Goal: Task Accomplishment & Management: Manage account settings

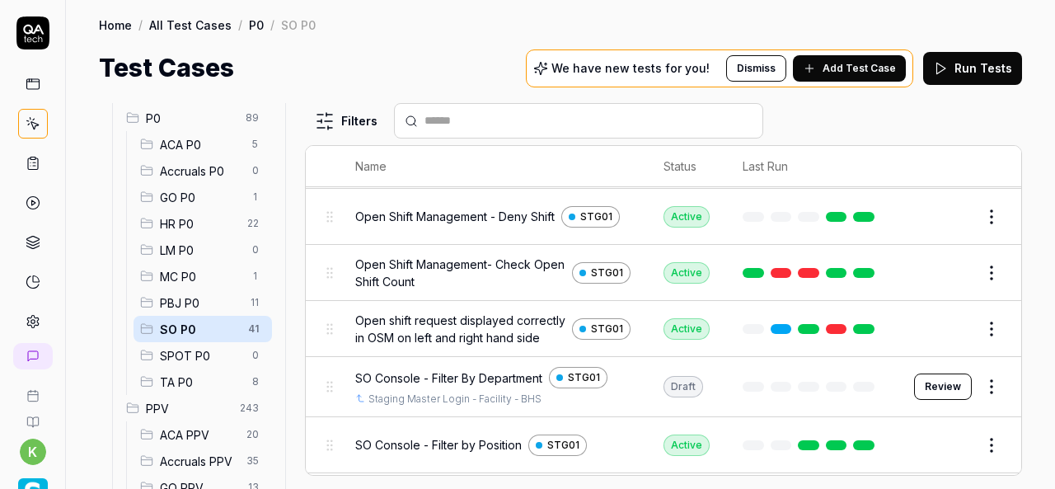
scroll to position [1126, 0]
click at [928, 396] on button "Review" at bounding box center [943, 386] width 58 height 26
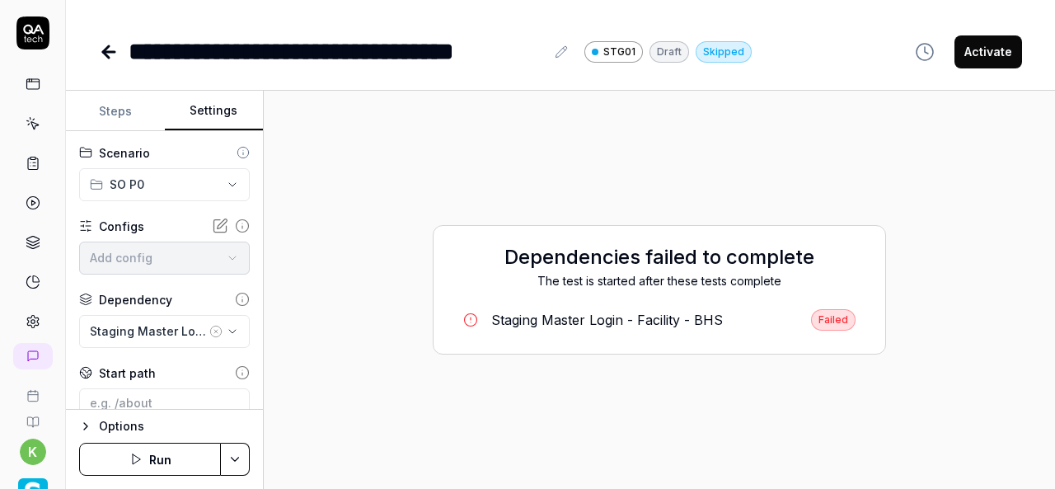
click at [223, 106] on button "Settings" at bounding box center [214, 112] width 99 height 40
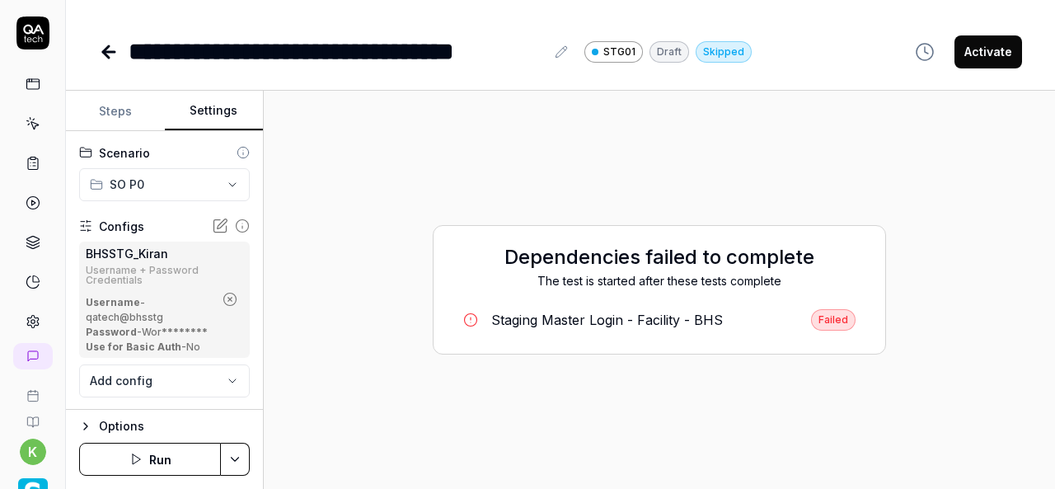
click at [101, 54] on icon at bounding box center [109, 52] width 20 height 20
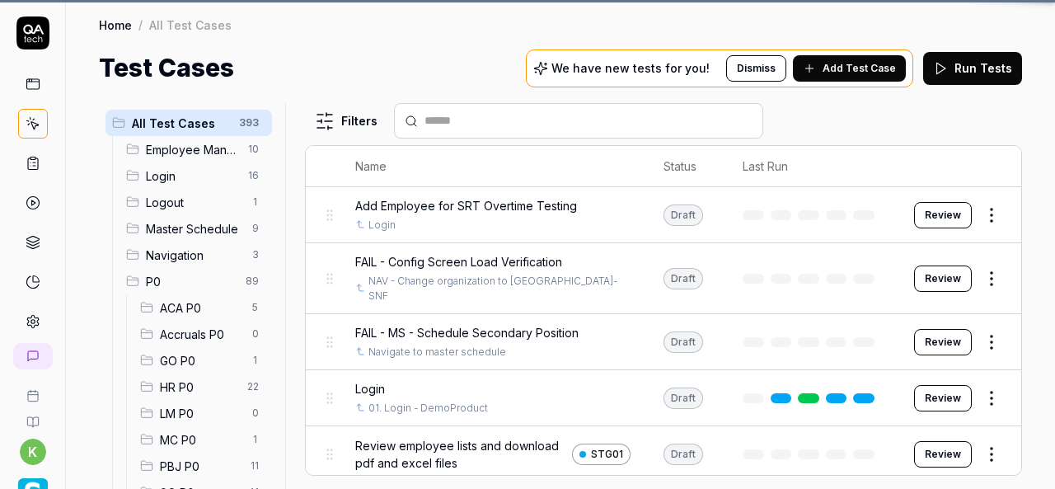
click at [221, 361] on span "GO P0" at bounding box center [201, 360] width 82 height 17
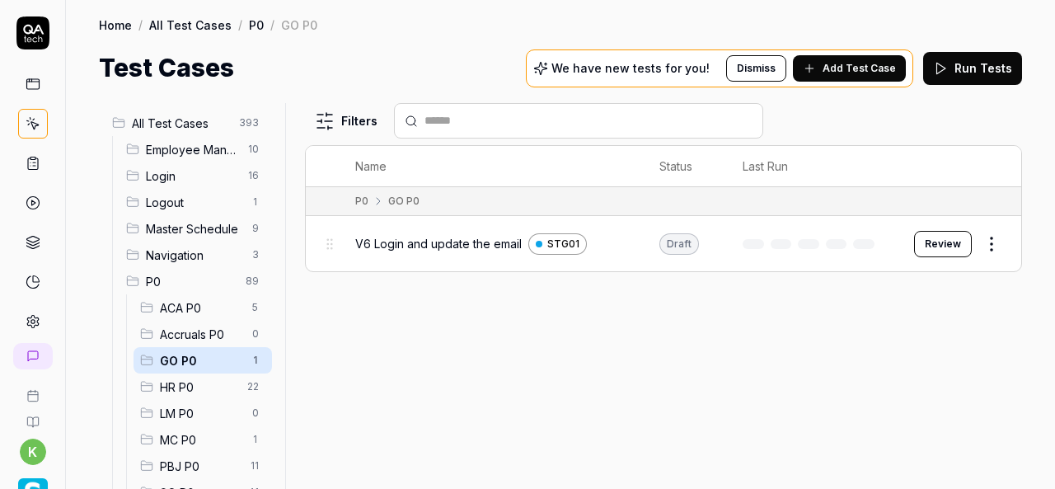
scroll to position [135, 0]
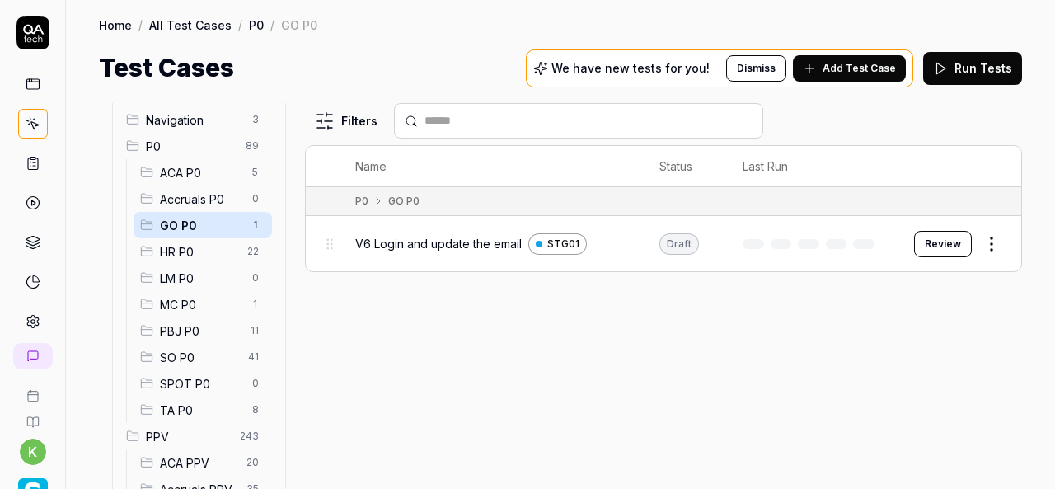
click at [181, 356] on span "SO P0" at bounding box center [199, 357] width 78 height 17
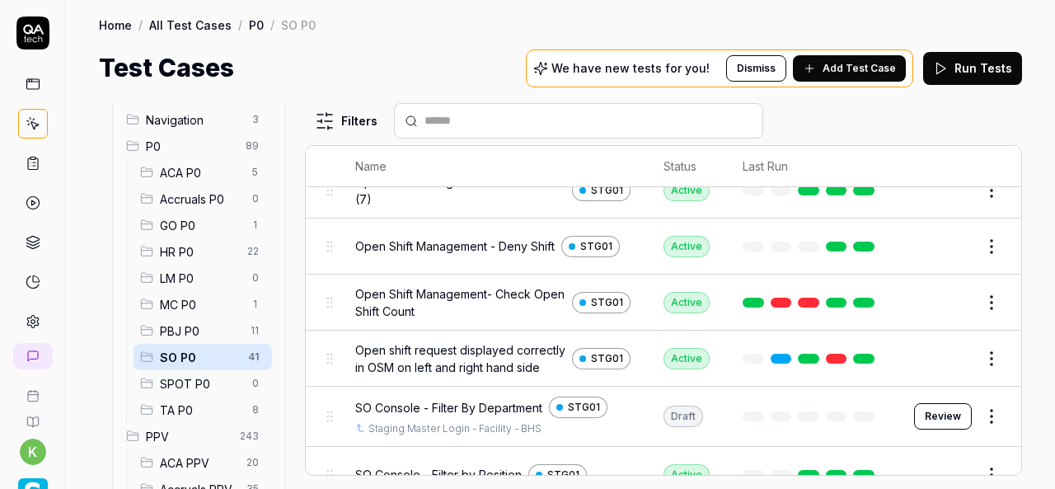
scroll to position [1266, 0]
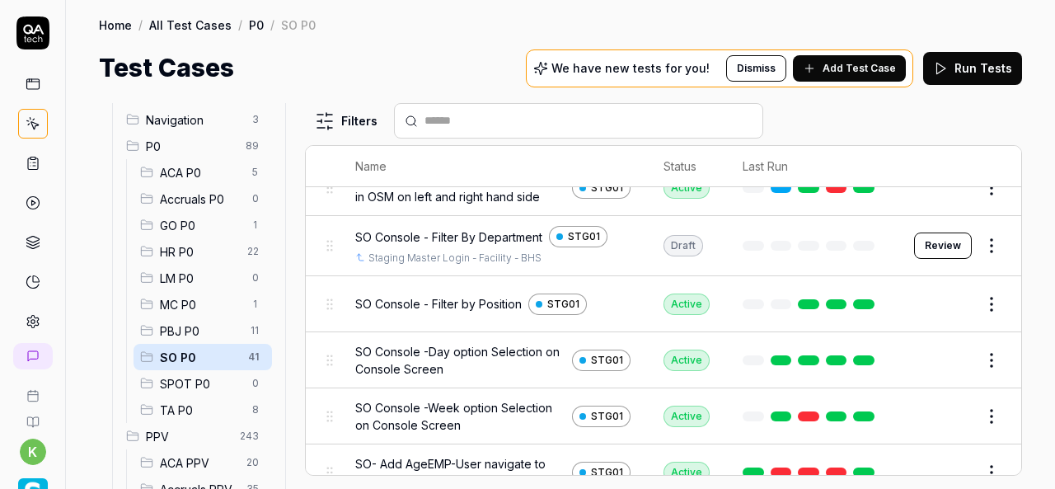
click at [936, 249] on button "Review" at bounding box center [943, 245] width 58 height 26
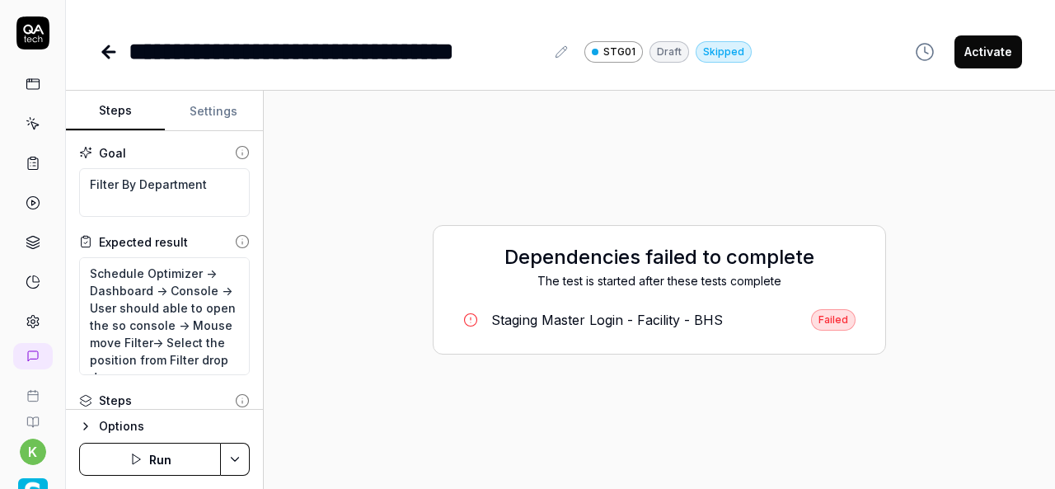
type textarea "*"
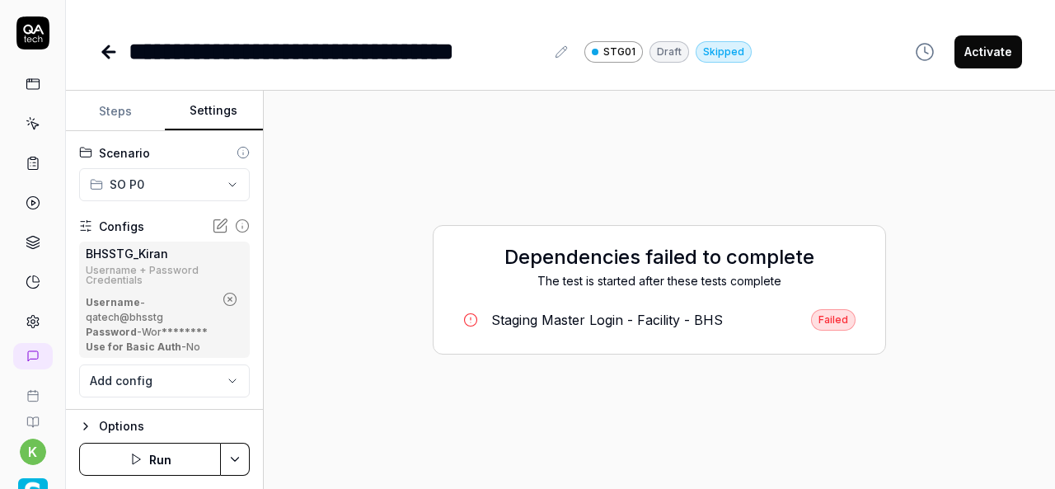
click at [223, 116] on button "Settings" at bounding box center [214, 112] width 99 height 40
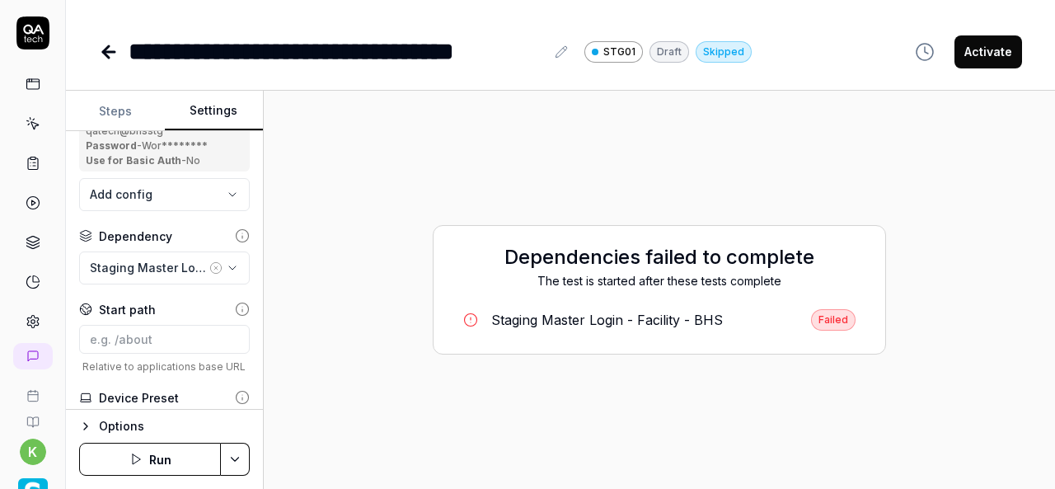
scroll to position [189, 0]
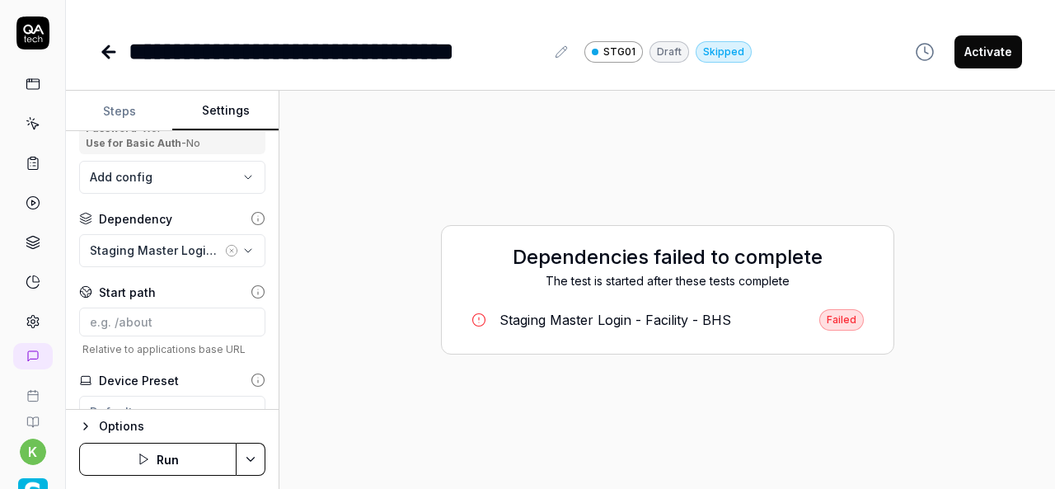
scroll to position [164, 0]
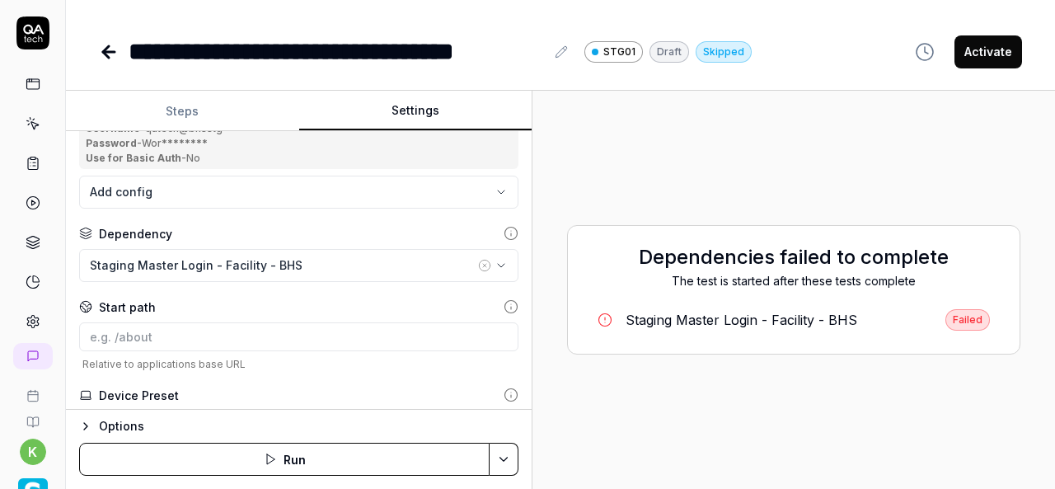
click at [533, 362] on div "**********" at bounding box center [560, 290] width 989 height 398
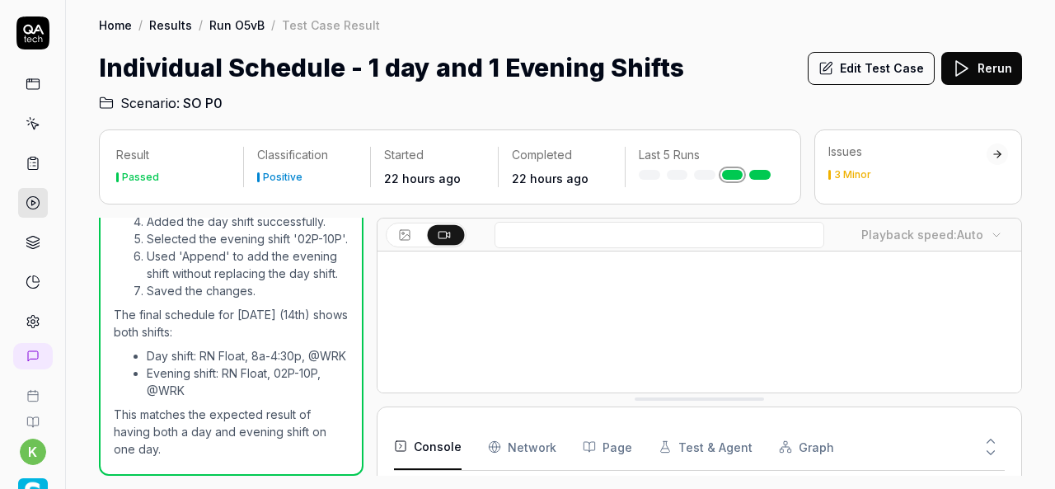
scroll to position [252, 0]
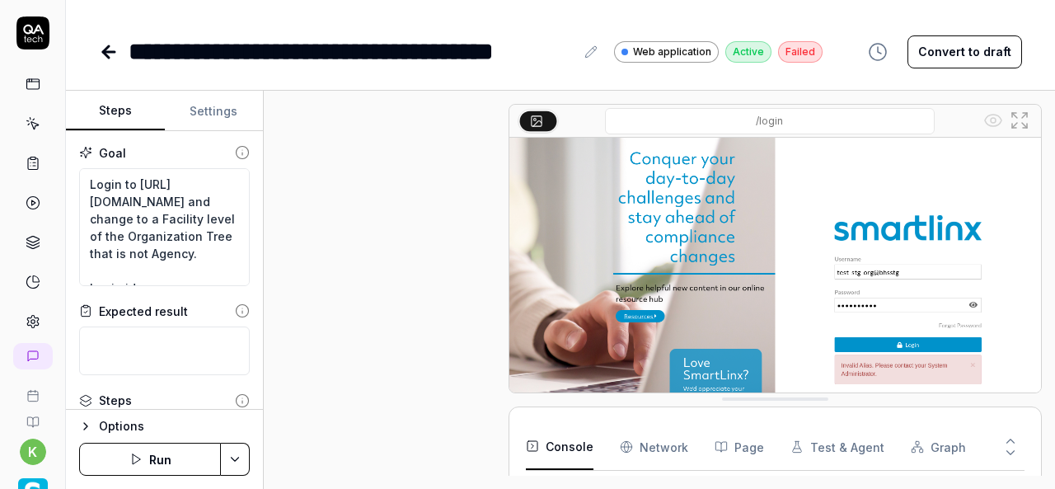
scroll to position [761, 0]
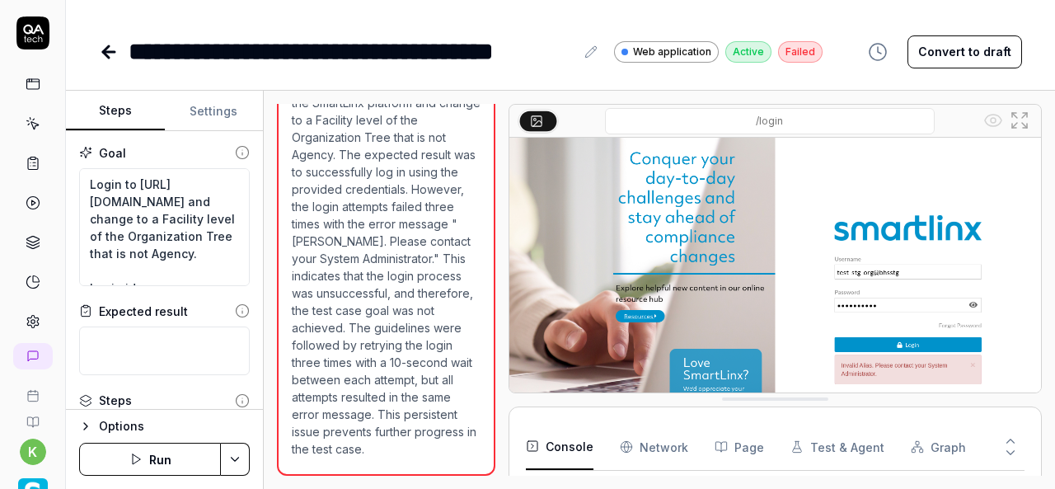
click at [218, 131] on div "Goal Login to https://v6-stg01.smartlinxsolutions.com/ and change to a Facility…" at bounding box center [164, 270] width 197 height 279
type textarea "*"
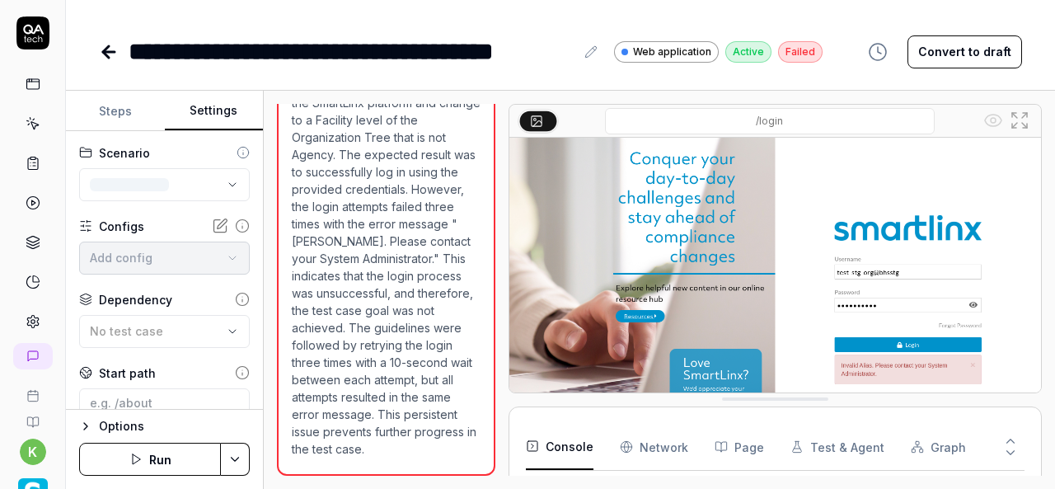
click at [214, 119] on button "Settings" at bounding box center [214, 112] width 99 height 40
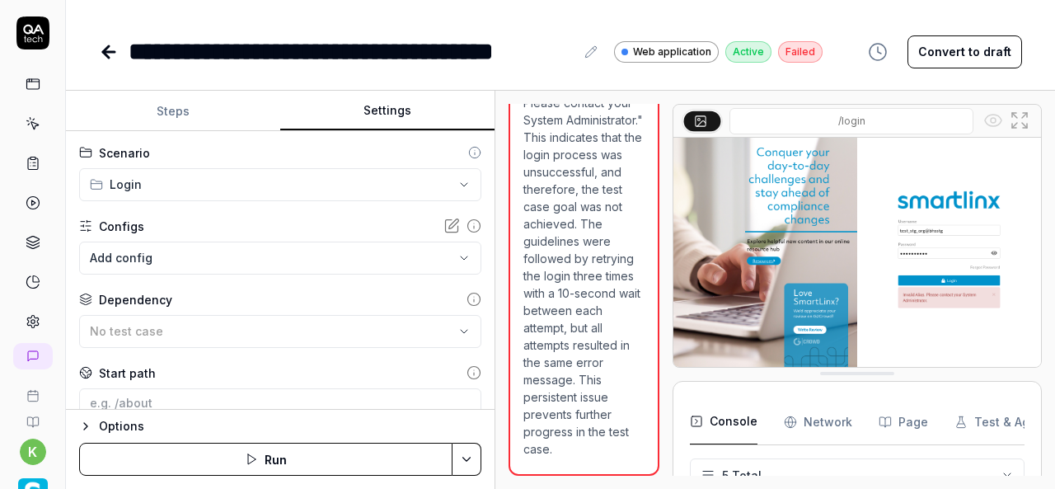
click at [500, 279] on div "**********" at bounding box center [560, 290] width 989 height 398
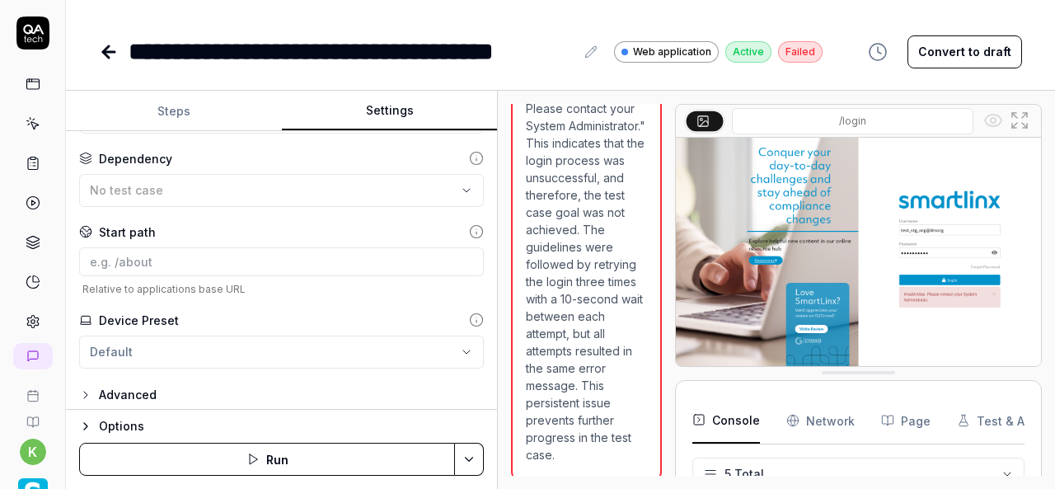
scroll to position [148, 0]
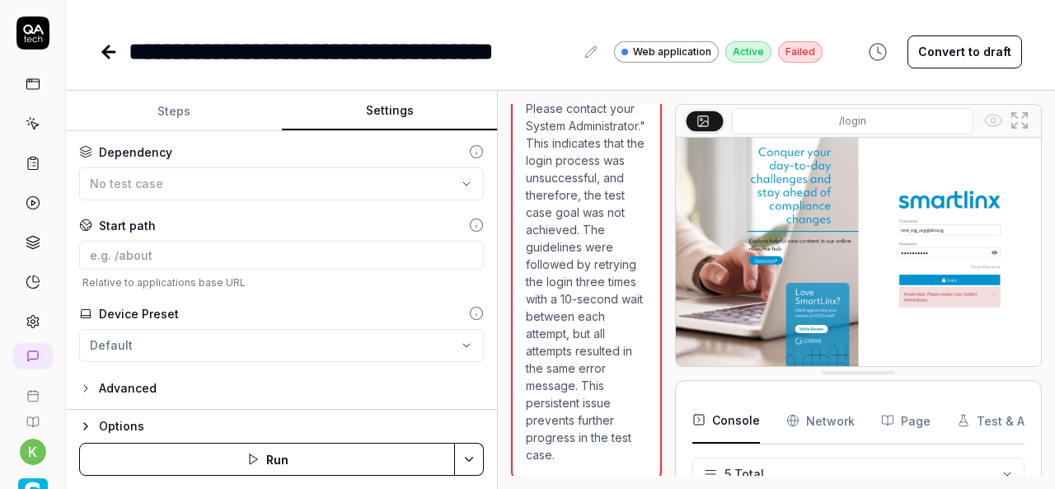
click at [92, 390] on button "Advanced" at bounding box center [117, 388] width 77 height 20
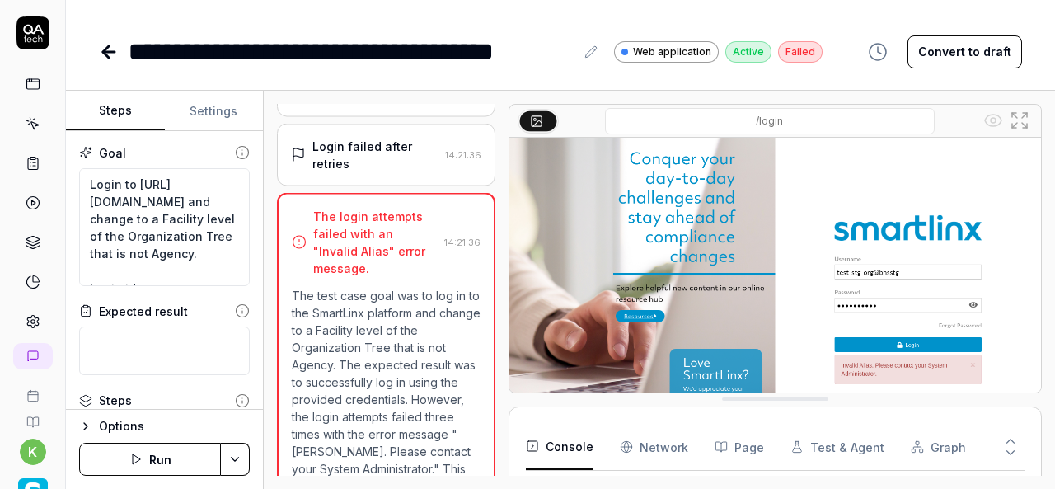
scroll to position [761, 0]
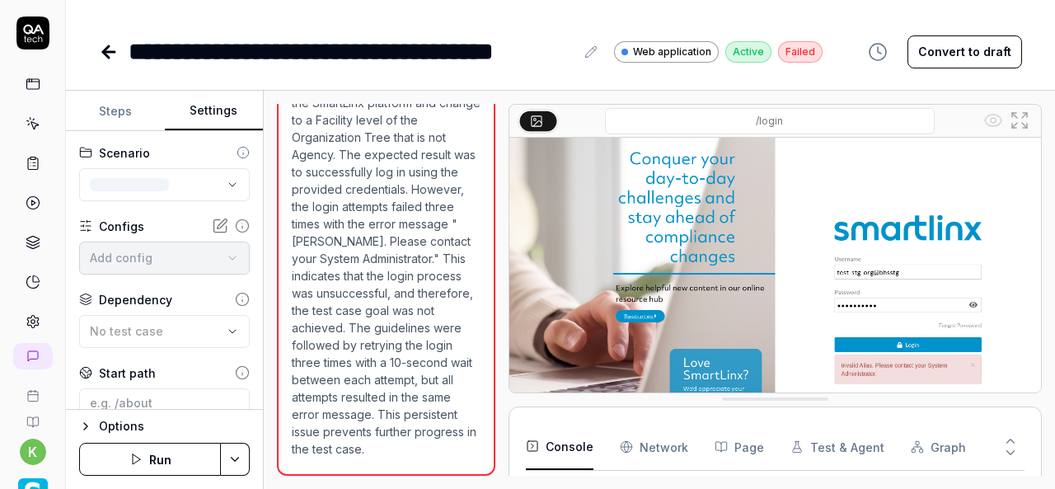
click at [205, 122] on button "Settings" at bounding box center [214, 112] width 99 height 40
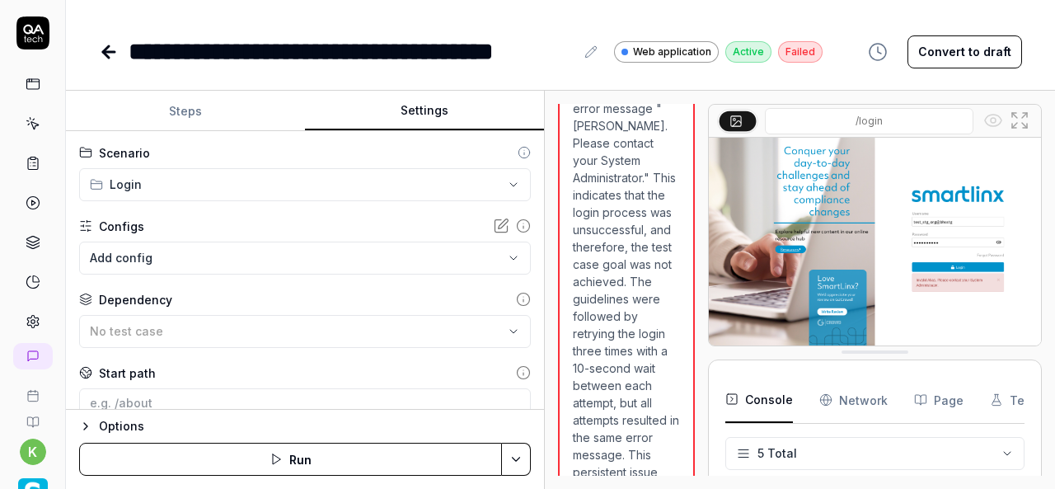
scroll to position [1453, 0]
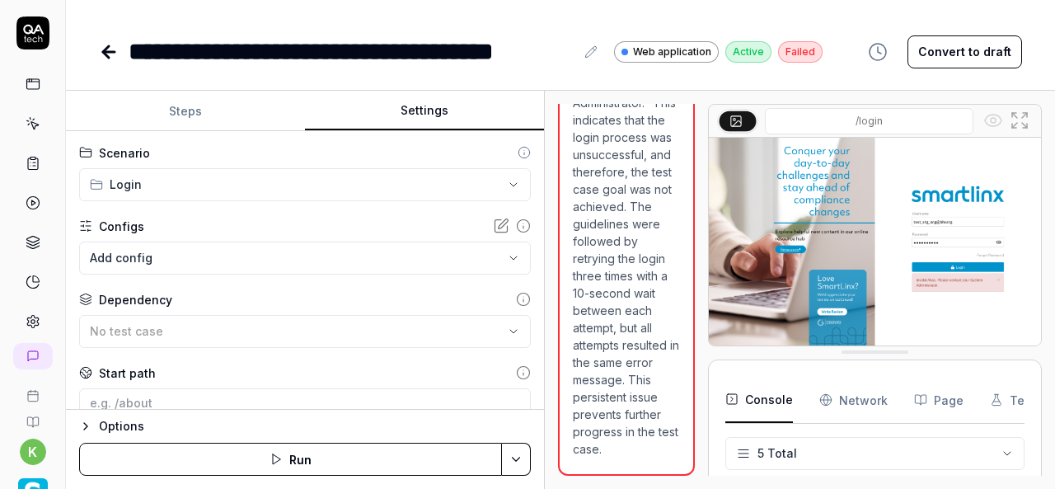
click at [548, 316] on div "**********" at bounding box center [560, 290] width 989 height 398
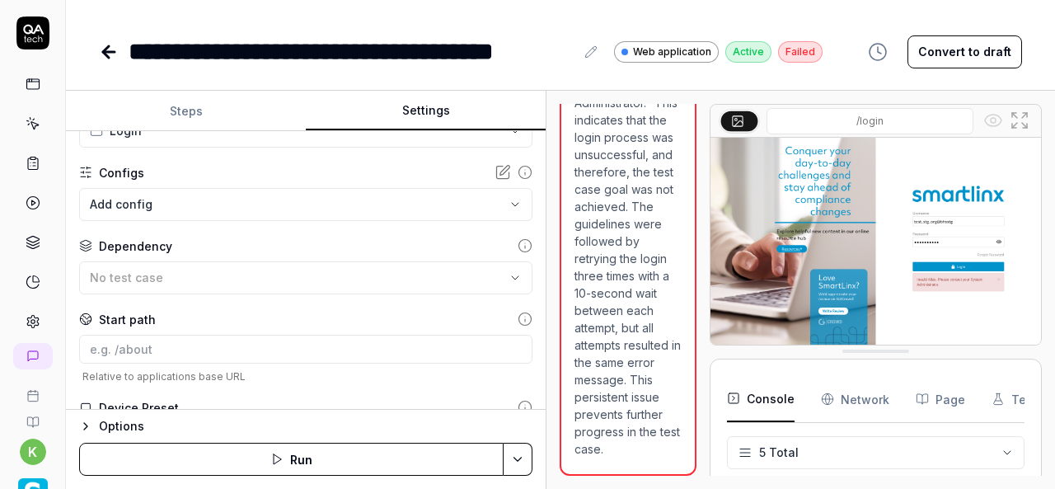
scroll to position [148, 0]
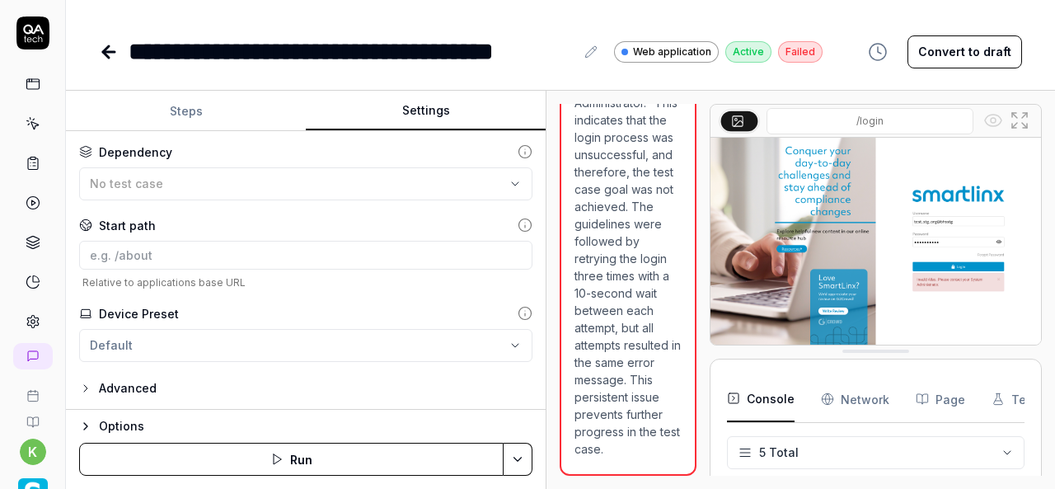
click at [84, 387] on icon "button" at bounding box center [85, 388] width 13 height 13
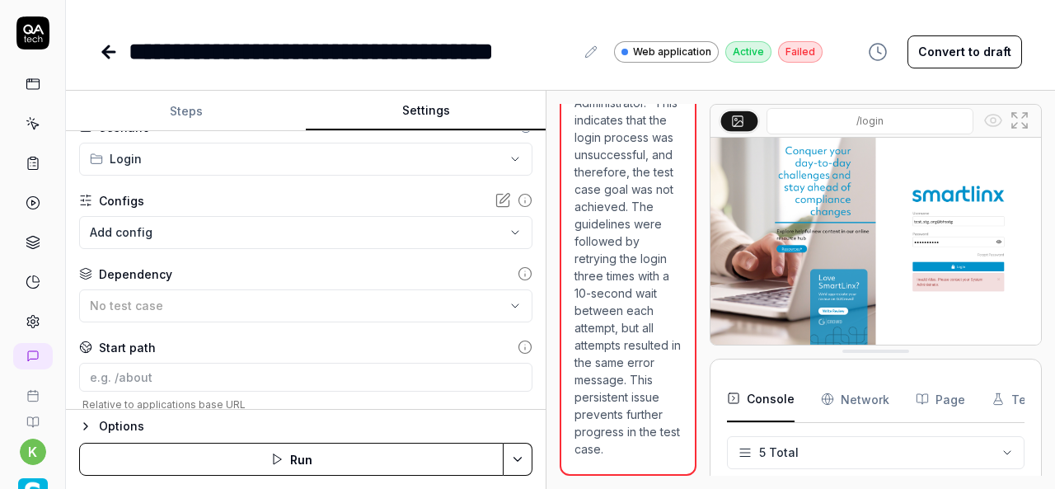
scroll to position [0, 0]
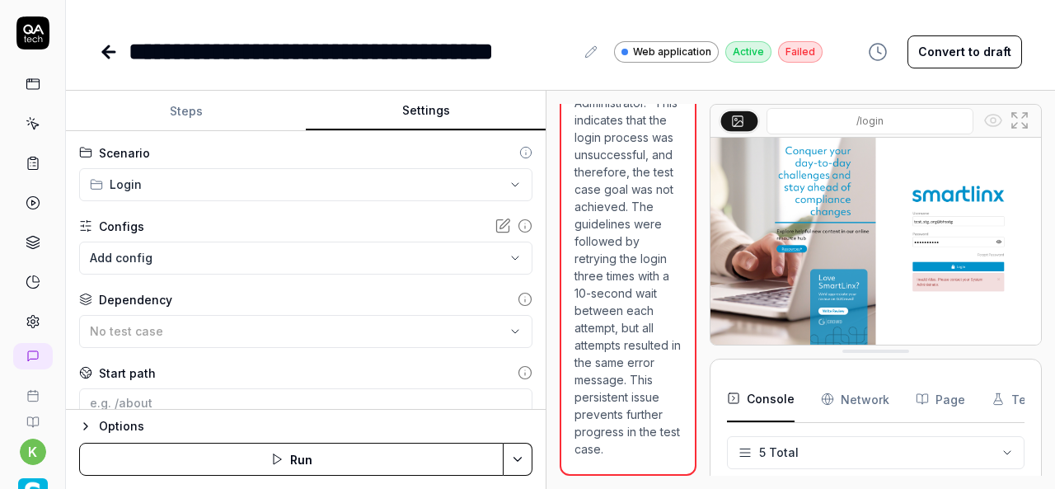
click at [653, 49] on span "Web application" at bounding box center [672, 52] width 78 height 15
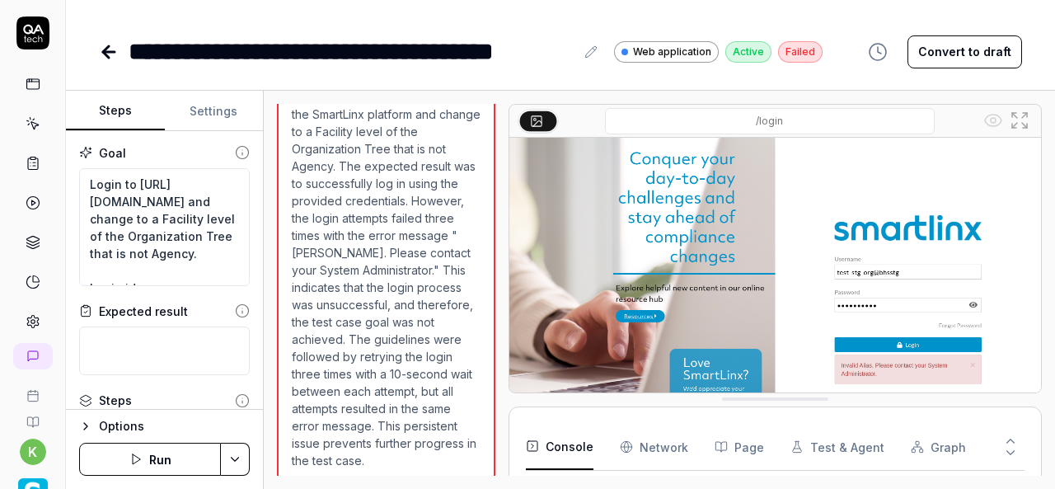
scroll to position [761, 0]
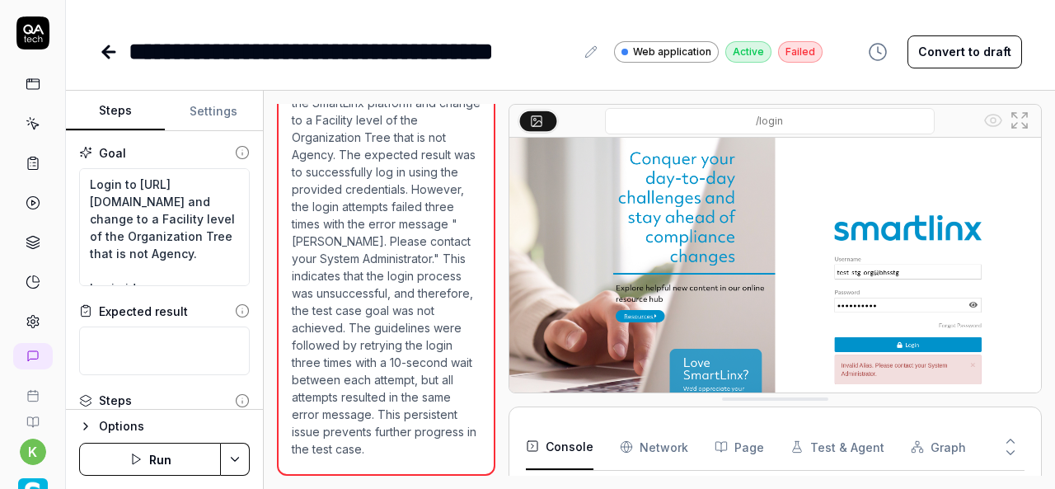
type textarea "*"
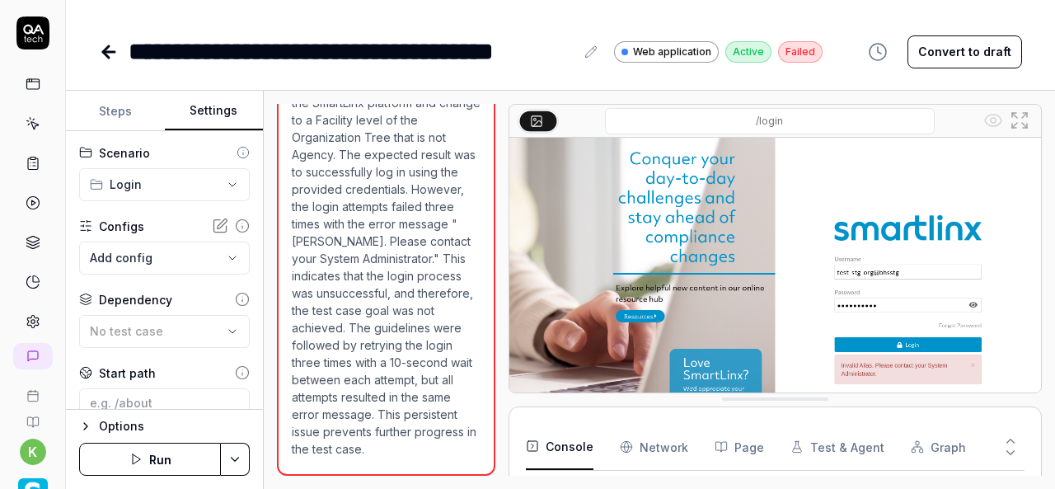
click at [216, 114] on button "Settings" at bounding box center [214, 112] width 99 height 40
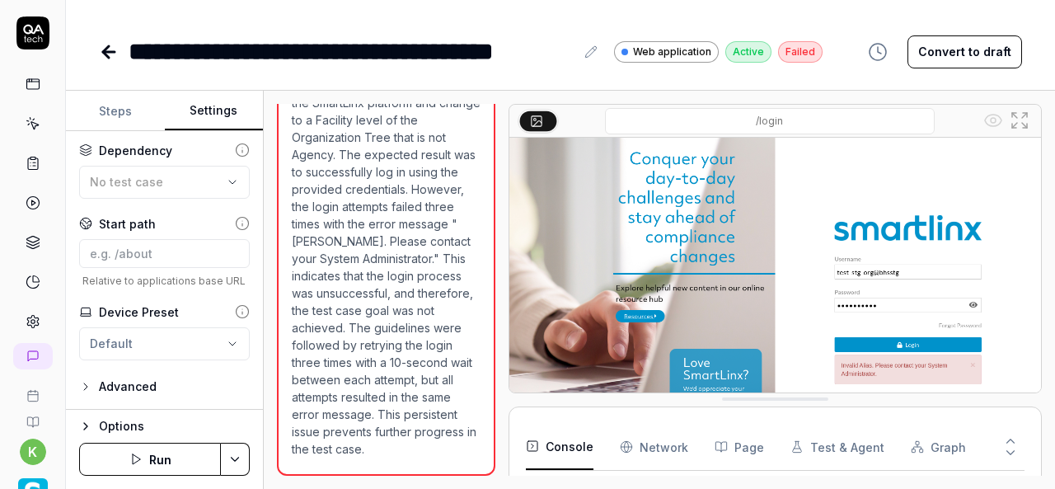
scroll to position [160, 0]
click at [86, 387] on icon "button" at bounding box center [85, 386] width 13 height 13
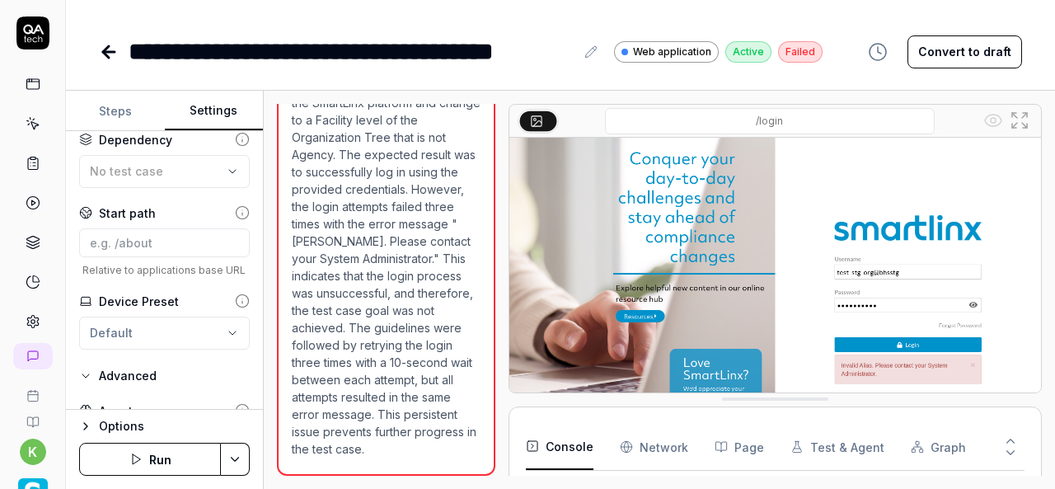
click at [88, 429] on icon "button" at bounding box center [85, 426] width 13 height 13
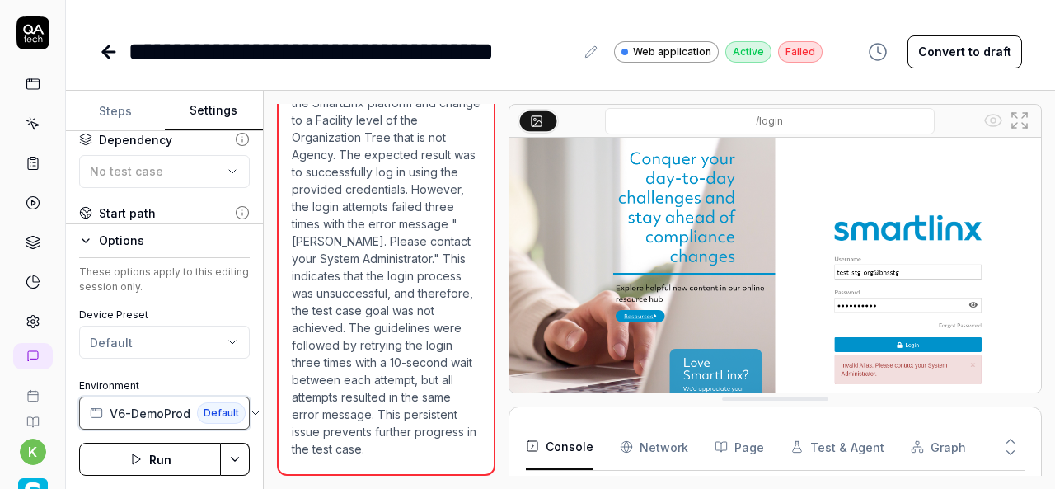
click at [224, 416] on span "Default" at bounding box center [221, 412] width 49 height 21
click at [127, 29] on div "**********" at bounding box center [560, 35] width 989 height 70
click at [106, 52] on icon at bounding box center [109, 52] width 12 height 0
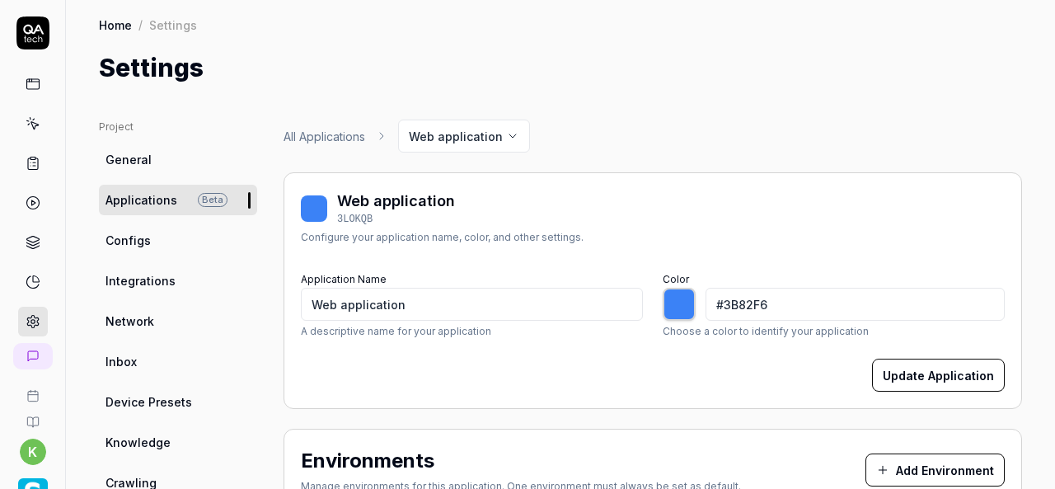
click at [373, 27] on div "Home / Settings" at bounding box center [560, 24] width 923 height 16
type input "*******"
